Goal: Find specific page/section: Find specific page/section

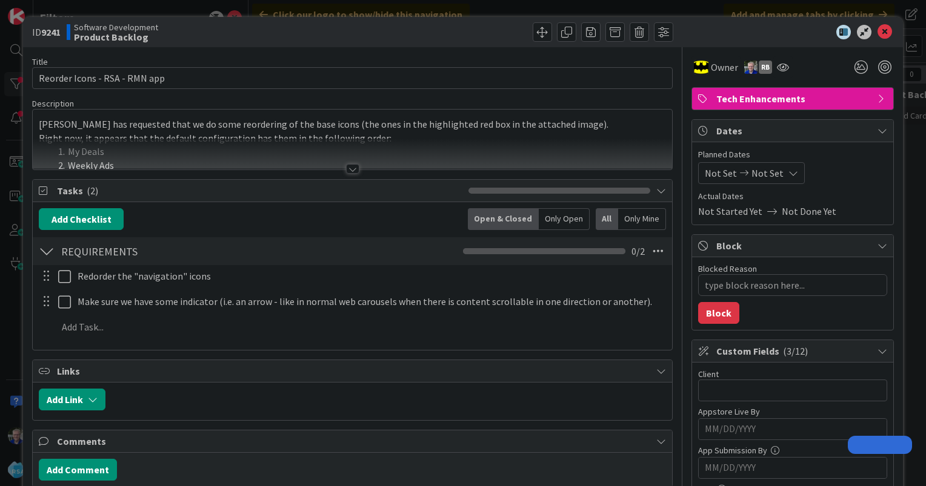
type textarea "x"
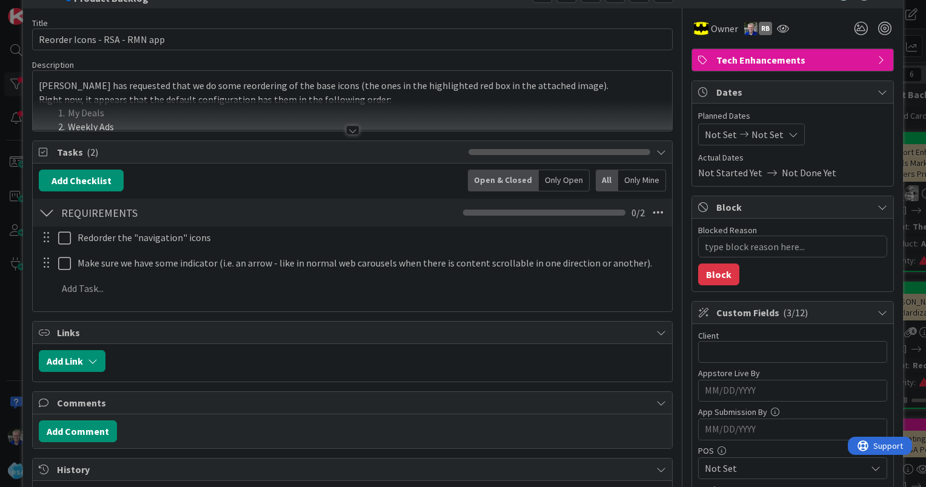
scroll to position [61, 0]
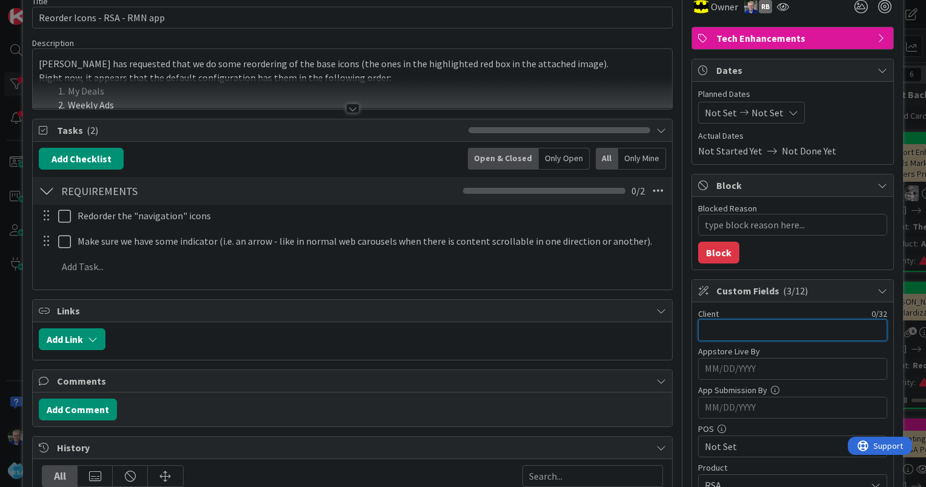
click at [726, 330] on input "text" at bounding box center [792, 330] width 189 height 22
type input "[PERSON_NAME]"
type textarea "x"
type input "[PERSON_NAME]"
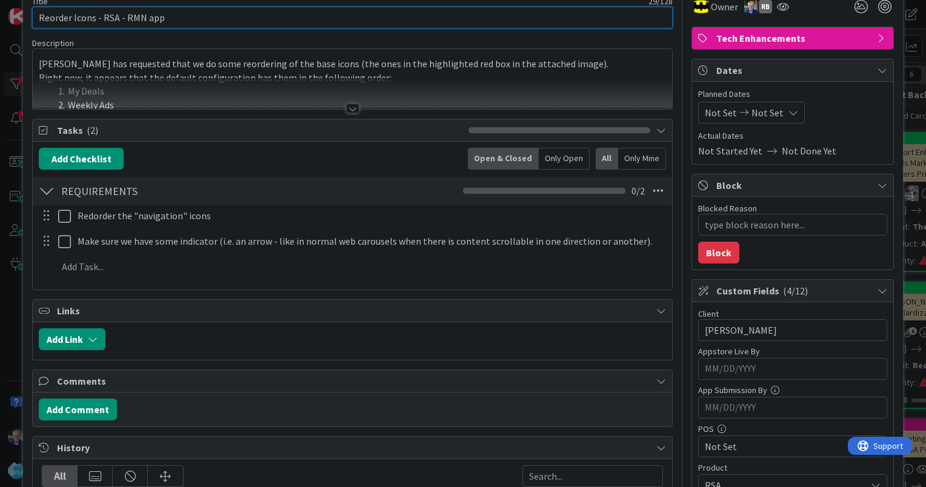
click at [196, 19] on input "Reorder Icons - RSA - RMN app" at bounding box center [352, 18] width 640 height 22
type input "Reorder Icons - RSA - RMN app"
type textarea "x"
type input "Reorder Icons - RSA - RMN app -"
type textarea "x"
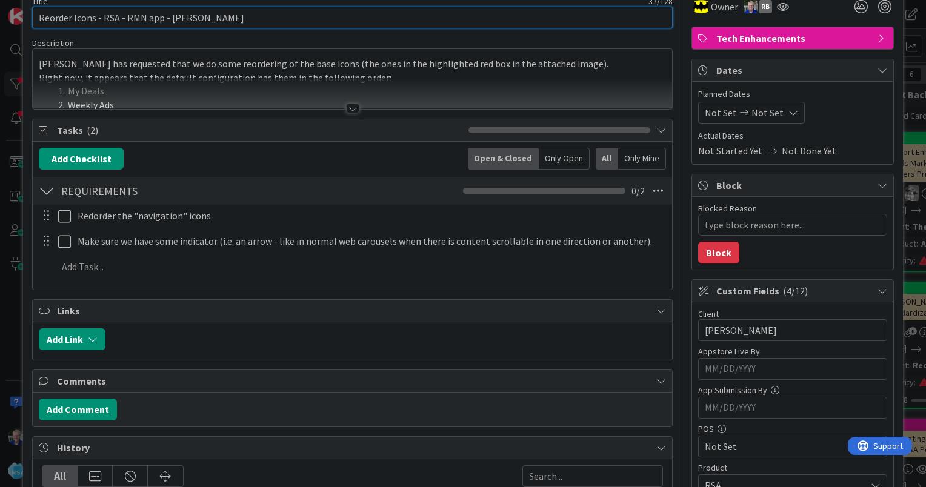
type input "Reorder Icons - RSA - RMN app - [PERSON_NAME]"
type textarea "x"
type input "Reorder Icons - RSA - RMN app - [PERSON_NAME] (and all"
type textarea "x"
type input "Reorder Icons - RSA - RMN app - [PERSON_NAME] (and all)"
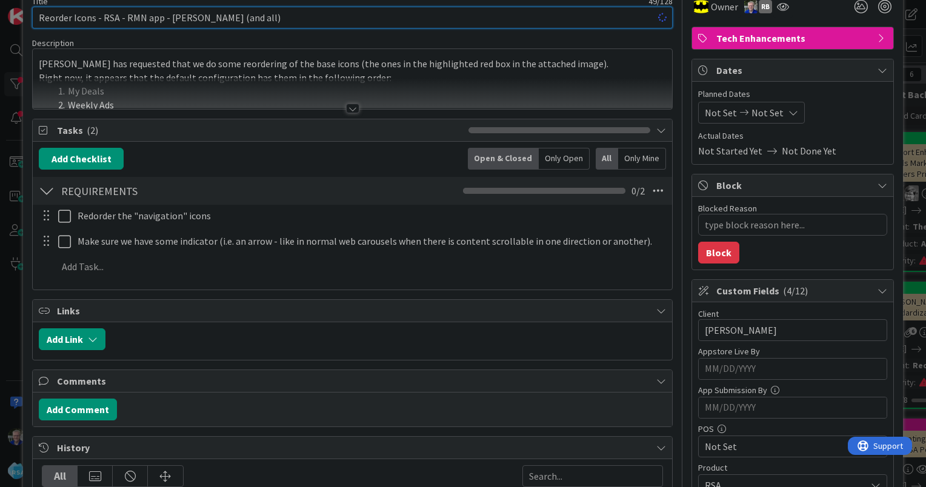
type textarea "x"
type input "Reorder Icons - RSA - RMN app - [PERSON_NAME] (and all)"
click at [494, 276] on div "Add Add Multiple Cancel" at bounding box center [352, 267] width 638 height 22
click at [548, 15] on input "Reorder Icons - RSA - RMN app - [PERSON_NAME] (and all)" at bounding box center [352, 18] width 640 height 22
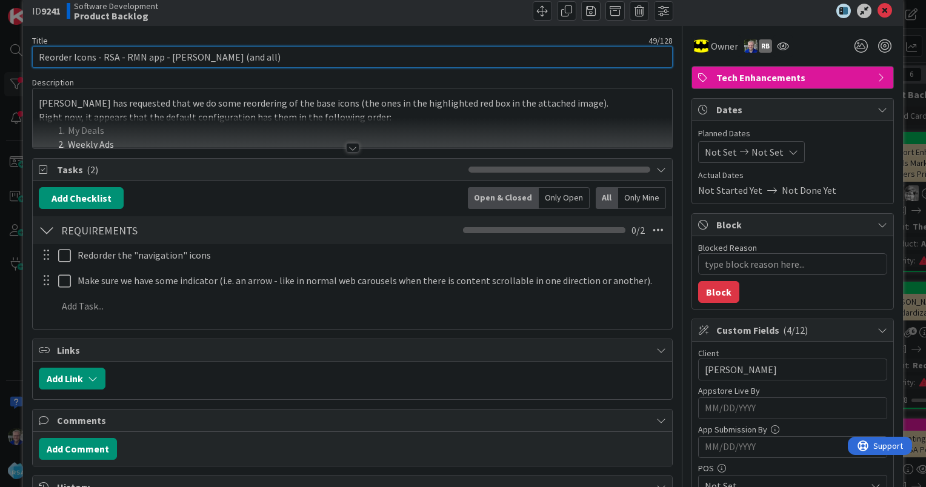
scroll to position [0, 0]
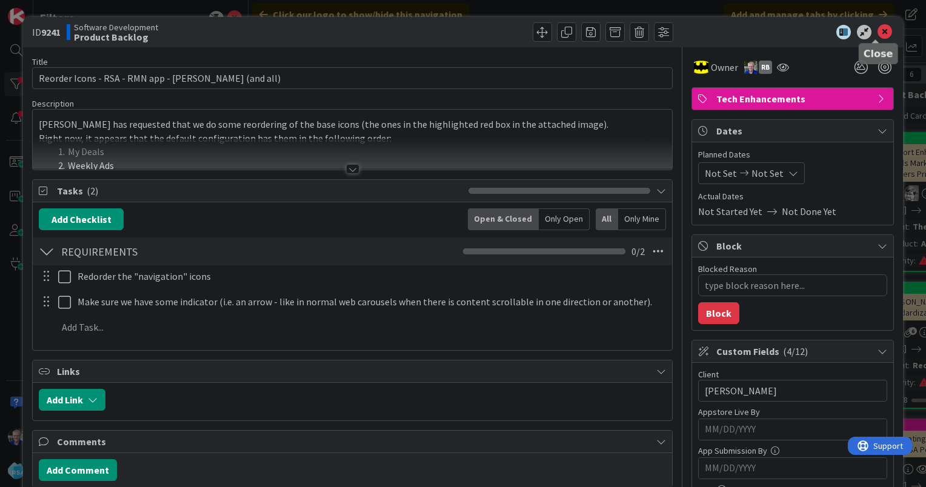
click at [880, 33] on icon at bounding box center [884, 32] width 15 height 15
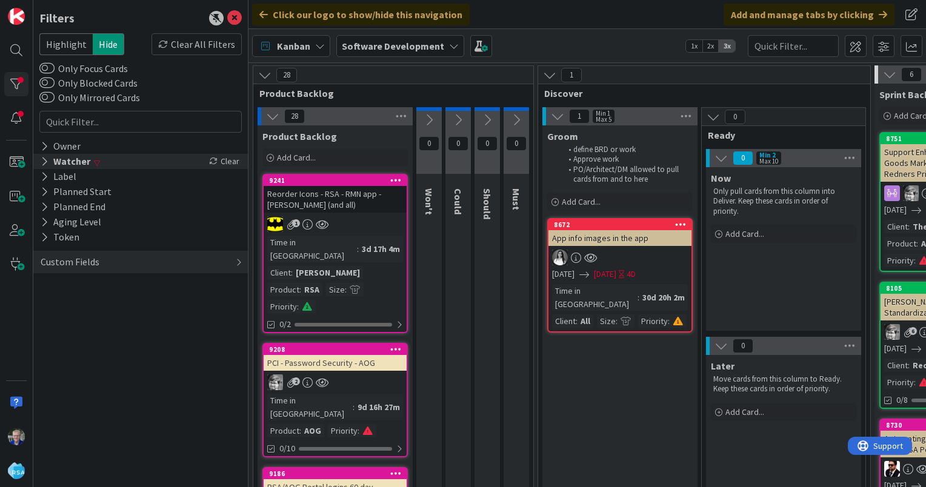
click at [64, 160] on div "Watcher" at bounding box center [65, 161] width 52 height 15
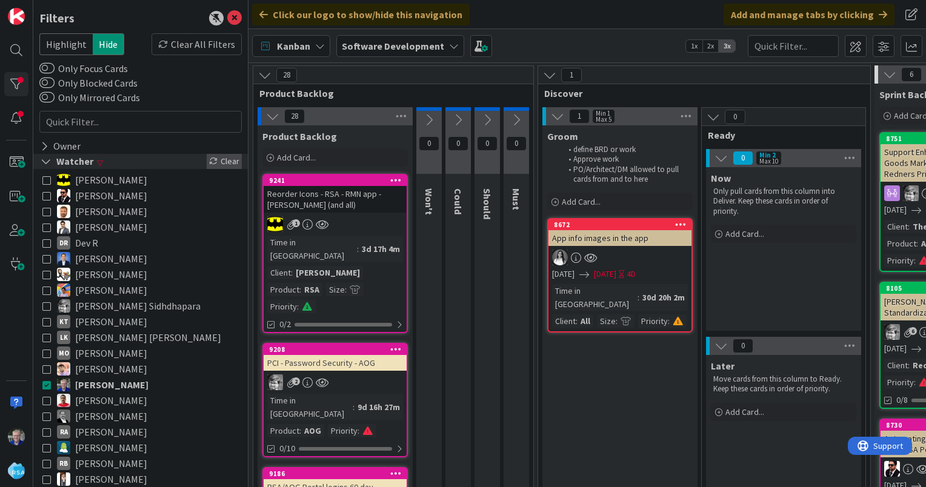
click at [222, 157] on div "Clear" at bounding box center [224, 161] width 35 height 15
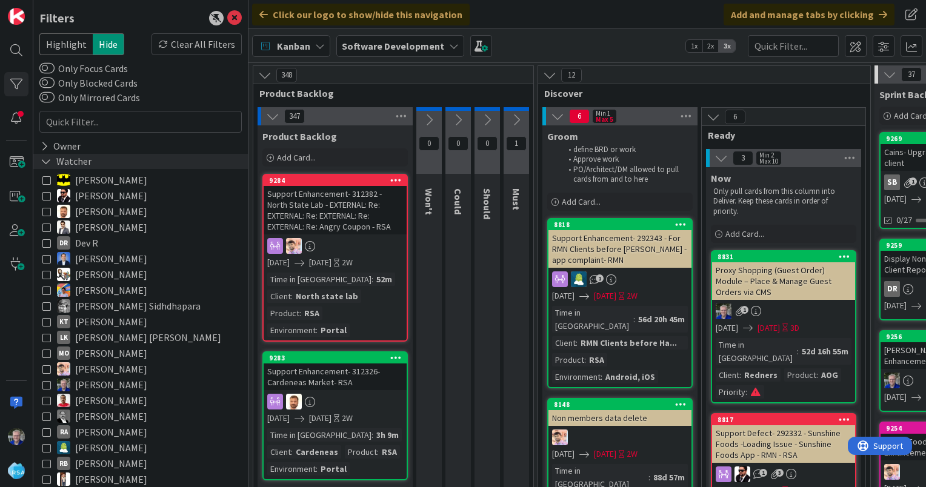
click at [46, 160] on icon at bounding box center [46, 161] width 11 height 10
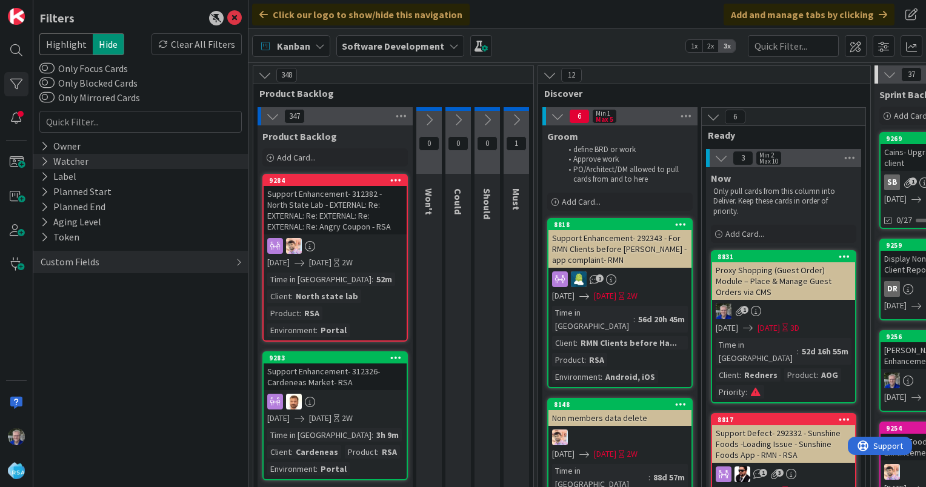
click at [44, 160] on icon at bounding box center [45, 161] width 8 height 10
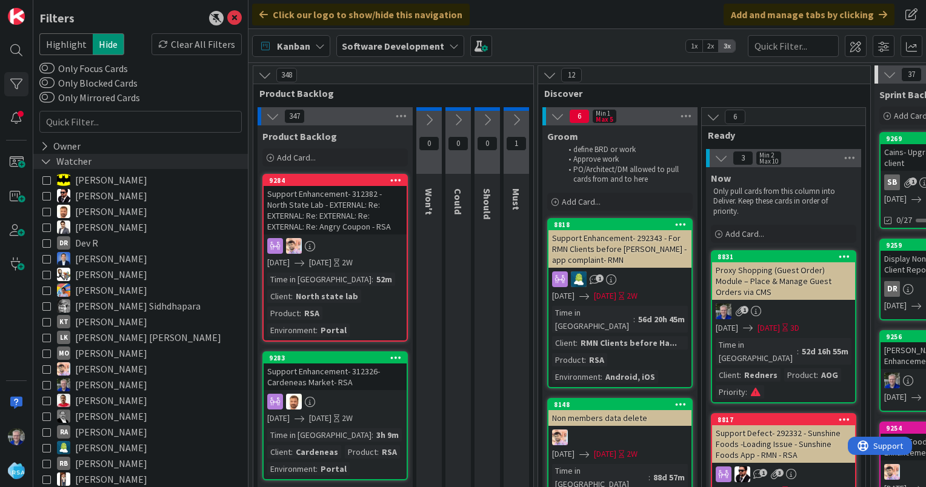
click at [67, 162] on div "Watcher" at bounding box center [65, 161] width 53 height 15
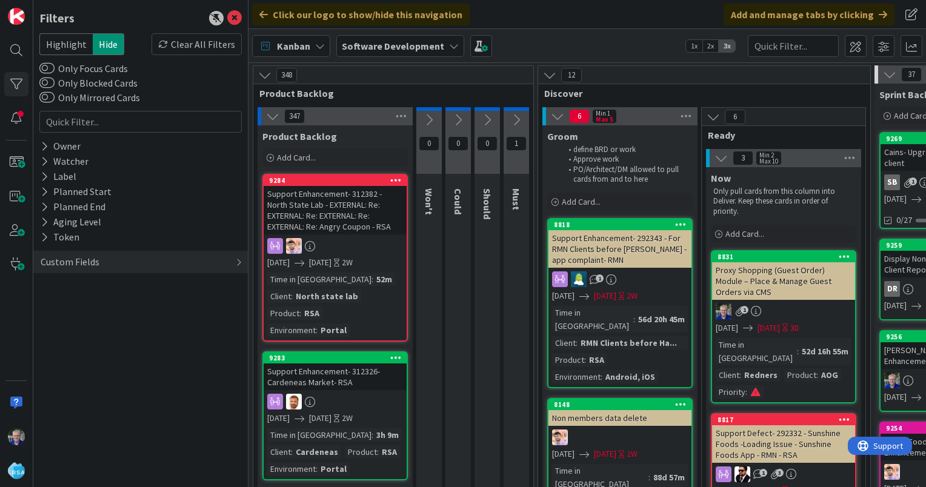
click at [71, 41] on span "Highlight" at bounding box center [65, 44] width 53 height 22
click at [103, 43] on span "Hide" at bounding box center [108, 44] width 31 height 22
click at [44, 160] on icon at bounding box center [45, 161] width 8 height 10
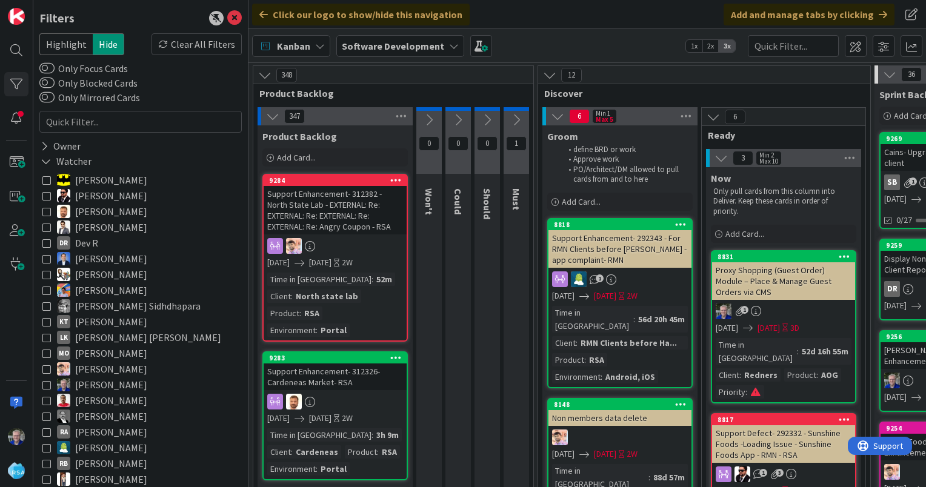
click at [46, 384] on icon at bounding box center [46, 384] width 8 height 8
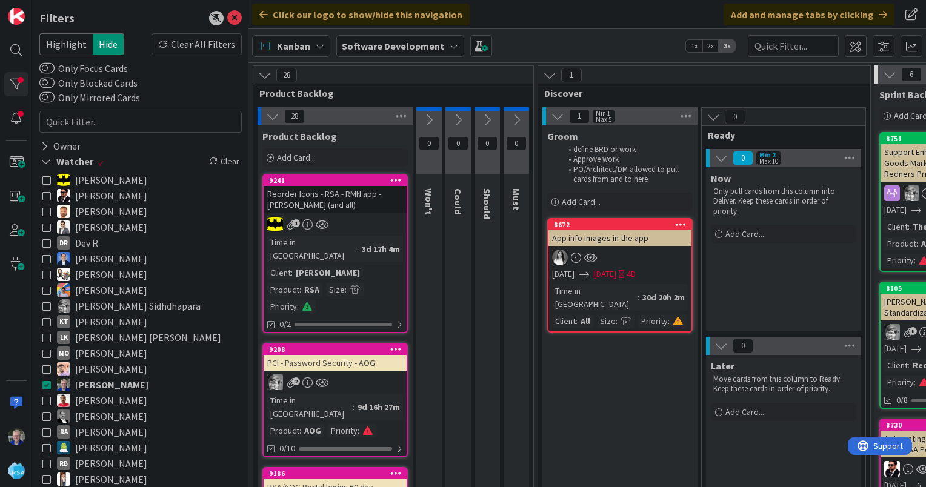
click at [316, 201] on div "Reorder Icons - RSA - RMN app - [PERSON_NAME] (and all)" at bounding box center [335, 199] width 143 height 27
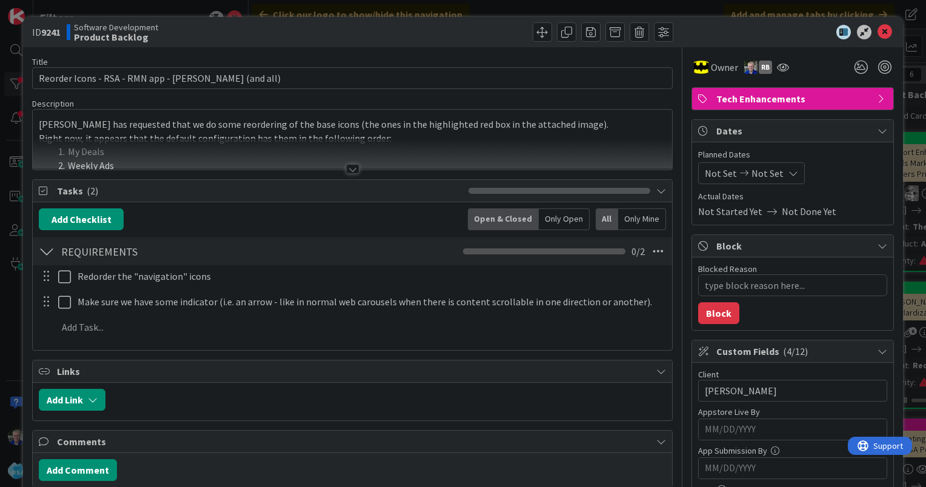
type textarea "x"
